Goal: Task Accomplishment & Management: Manage account settings

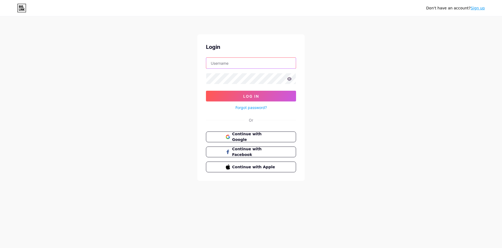
click at [225, 58] on input "text" at bounding box center [251, 63] width 90 height 11
type input "[EMAIL_ADDRESS][DOMAIN_NAME]"
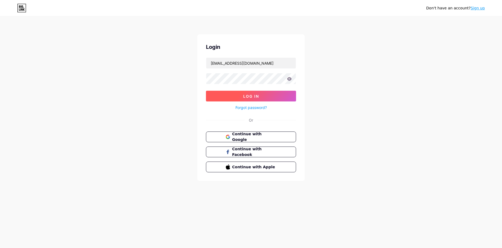
click at [242, 95] on button "Log In" at bounding box center [251, 96] width 90 height 11
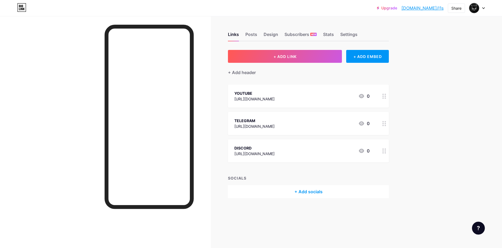
click at [441, 83] on div "Upgrade [DOMAIN_NAME]/l1s [DOMAIN_NAME]/l1s Share Switch accounts l1s [DOMAIN_N…" at bounding box center [251, 124] width 502 height 248
click at [250, 35] on div "Posts" at bounding box center [251, 36] width 12 height 10
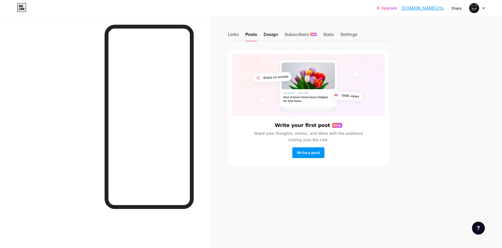
click at [265, 36] on div "Design" at bounding box center [271, 36] width 14 height 10
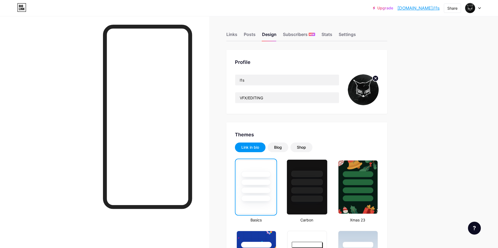
click at [294, 181] on div at bounding box center [307, 182] width 31 height 6
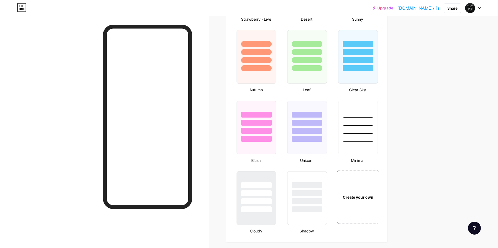
scroll to position [510, 0]
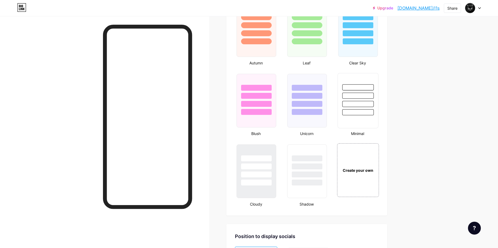
click at [363, 107] on div at bounding box center [358, 94] width 40 height 42
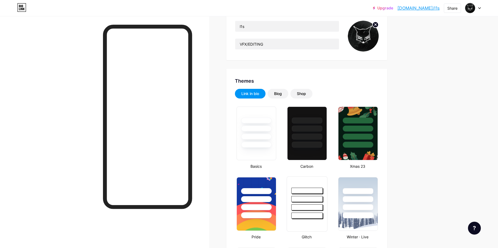
scroll to position [27, 0]
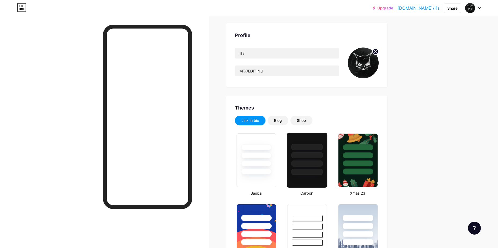
click at [311, 164] on div at bounding box center [307, 163] width 31 height 6
click at [281, 120] on div "Blog" at bounding box center [278, 120] width 8 height 5
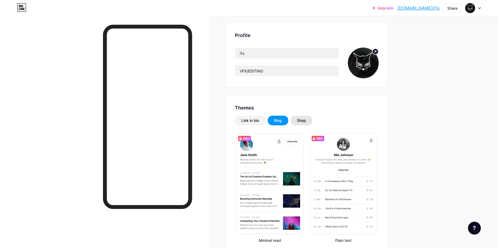
click at [309, 120] on div "Shop" at bounding box center [301, 121] width 22 height 10
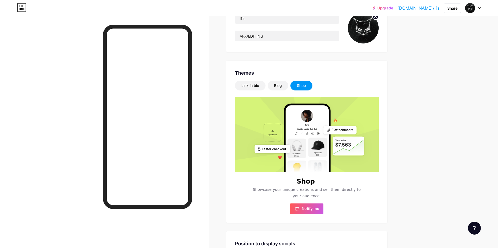
scroll to position [0, 0]
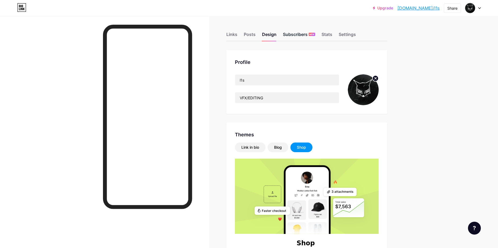
click at [296, 36] on div "Subscribers NEW" at bounding box center [299, 36] width 32 height 10
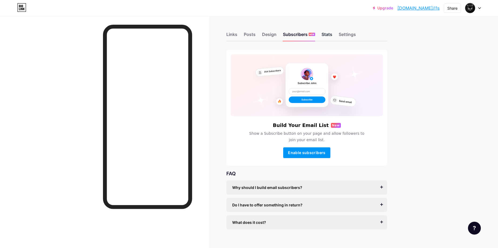
click at [332, 36] on div "Stats" at bounding box center [327, 36] width 11 height 10
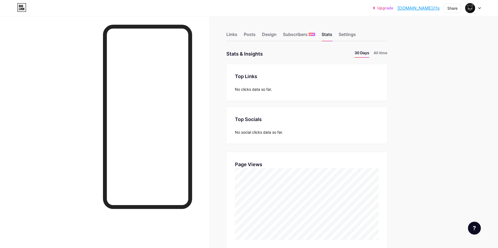
scroll to position [248, 498]
click at [351, 36] on div "Settings" at bounding box center [347, 36] width 17 height 10
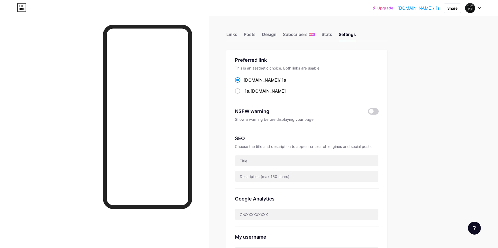
click at [426, 7] on link "[DOMAIN_NAME]/l1s" at bounding box center [418, 8] width 42 height 6
click at [426, 9] on link "[DOMAIN_NAME]/l1s" at bounding box center [418, 8] width 42 height 6
